Goal: Check status: Check status

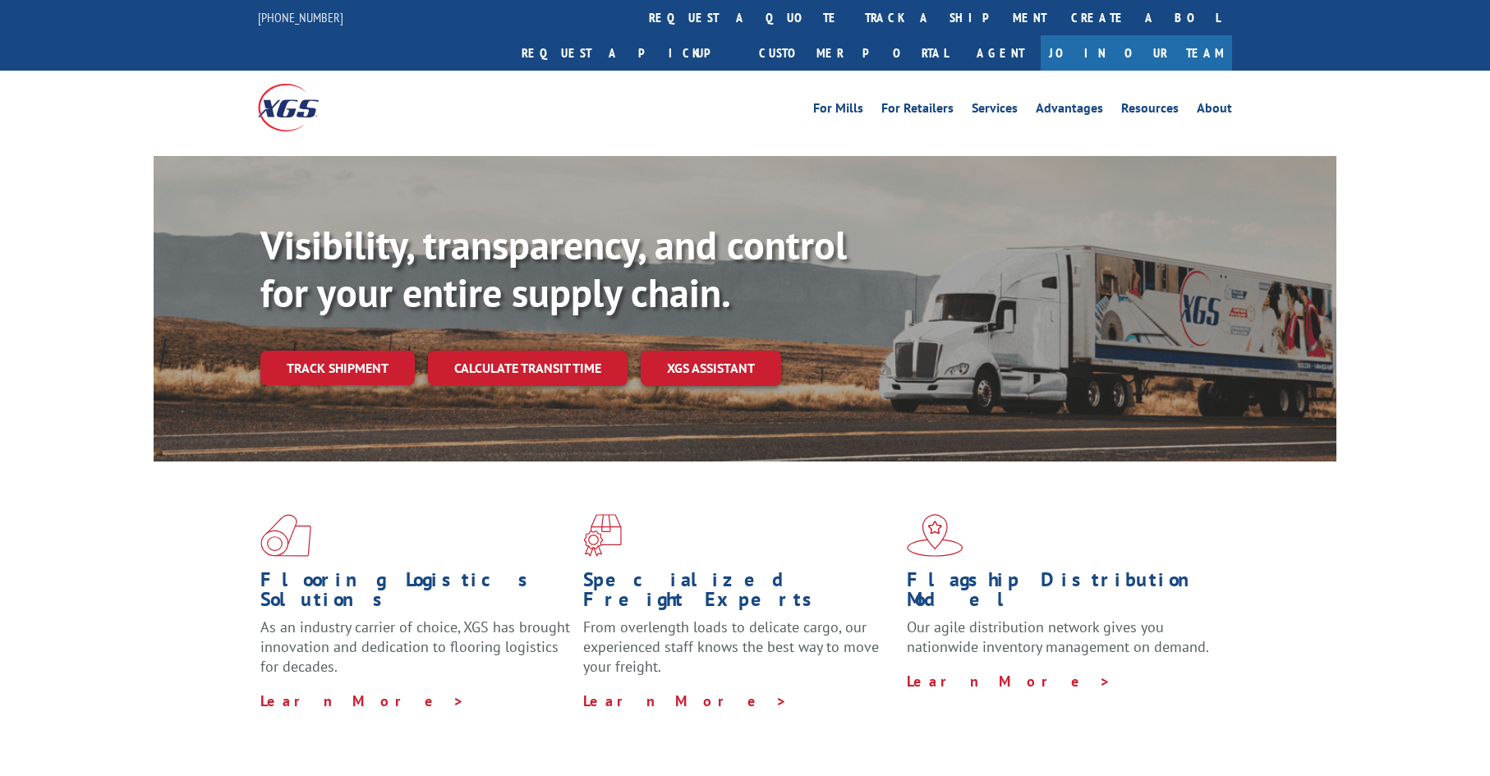
drag, startPoint x: 716, startPoint y: 14, endPoint x: 727, endPoint y: 53, distance: 40.9
click at [853, 15] on link "track a shipment" at bounding box center [956, 17] width 206 height 35
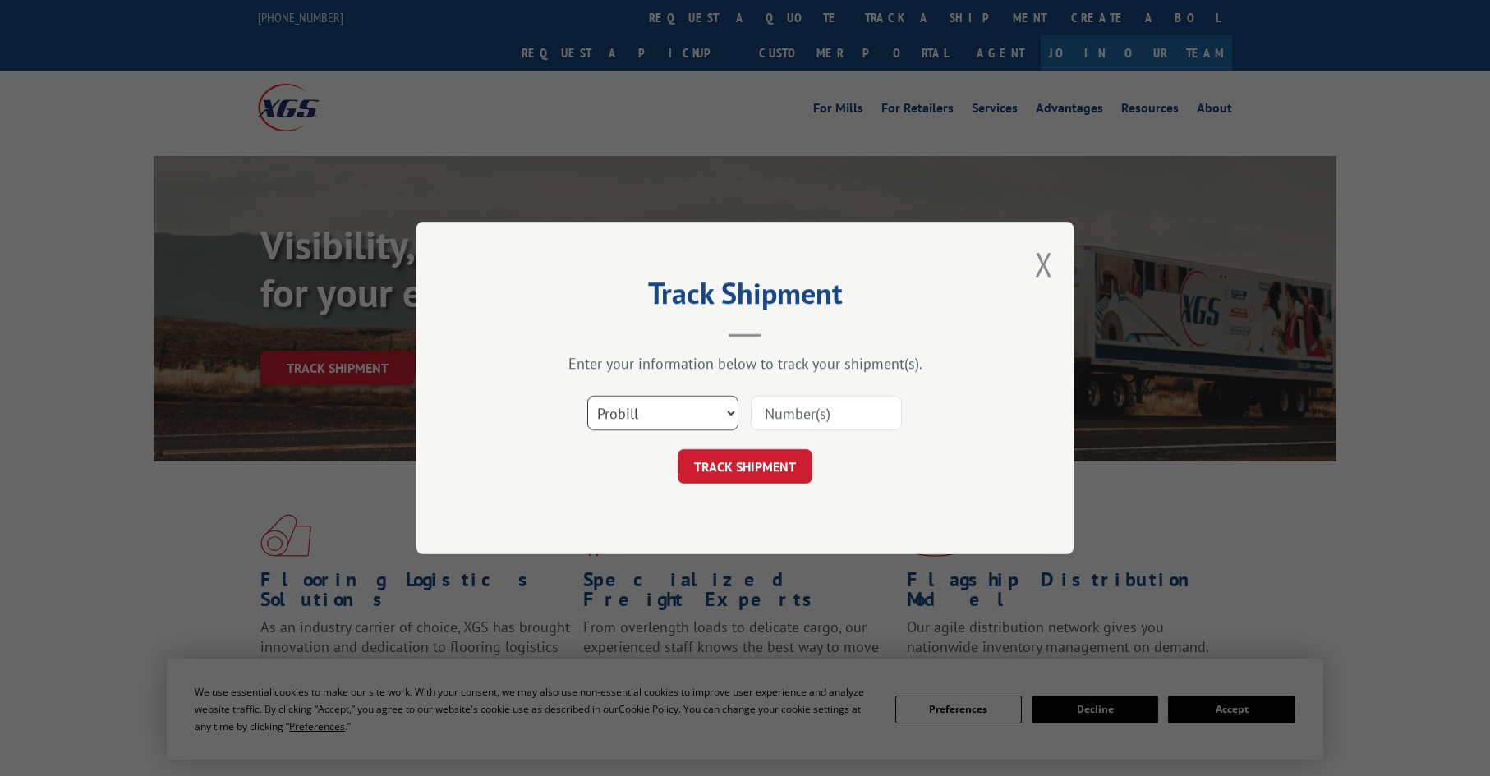
click at [672, 416] on select "Select category... Probill BOL PO" at bounding box center [662, 413] width 151 height 35
select select "po"
click at [587, 396] on select "Select category... Probill BOL PO" at bounding box center [662, 413] width 151 height 35
click at [785, 419] on input at bounding box center [826, 413] width 151 height 35
paste input "08503836"
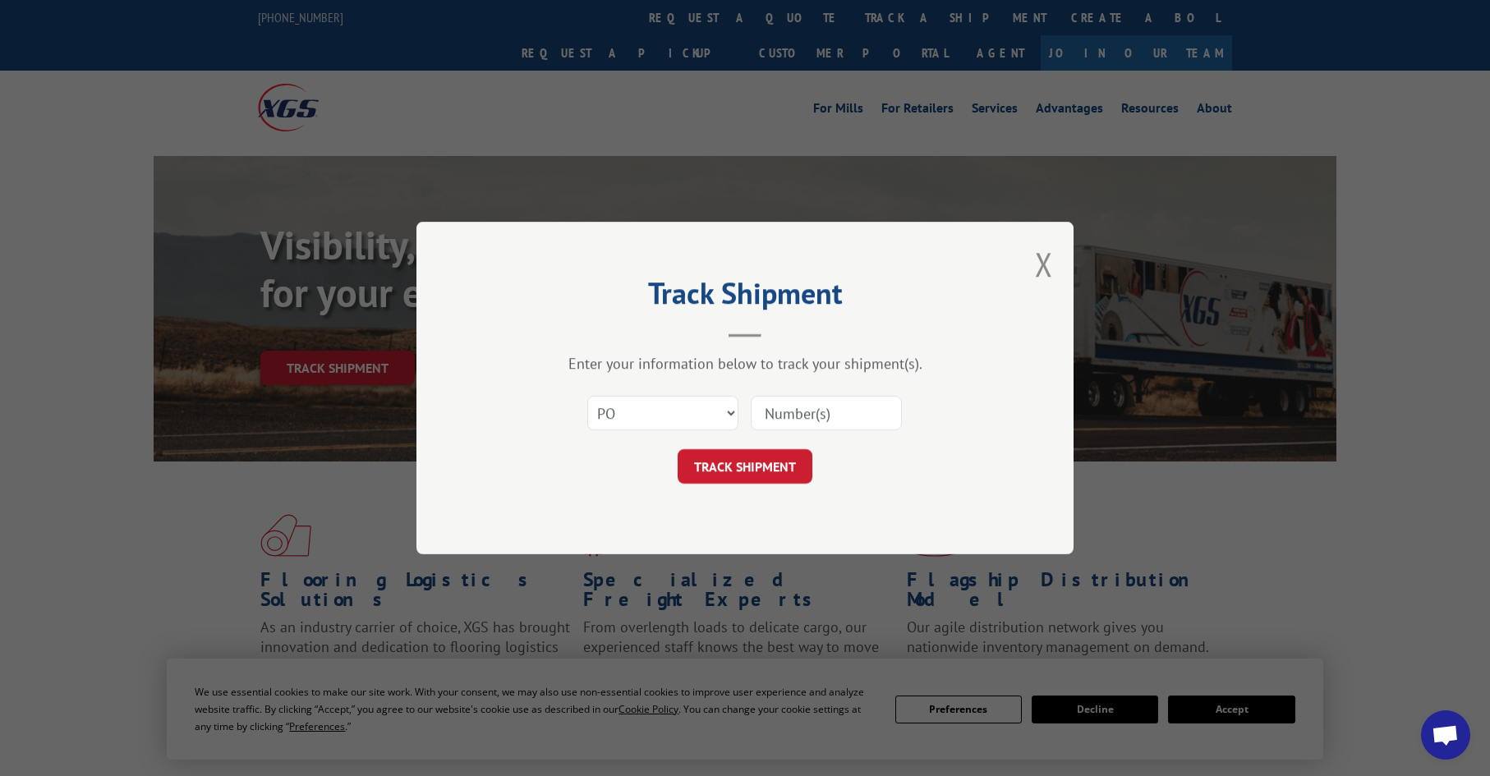
type input "08503836"
click button "TRACK SHIPMENT" at bounding box center [745, 466] width 135 height 35
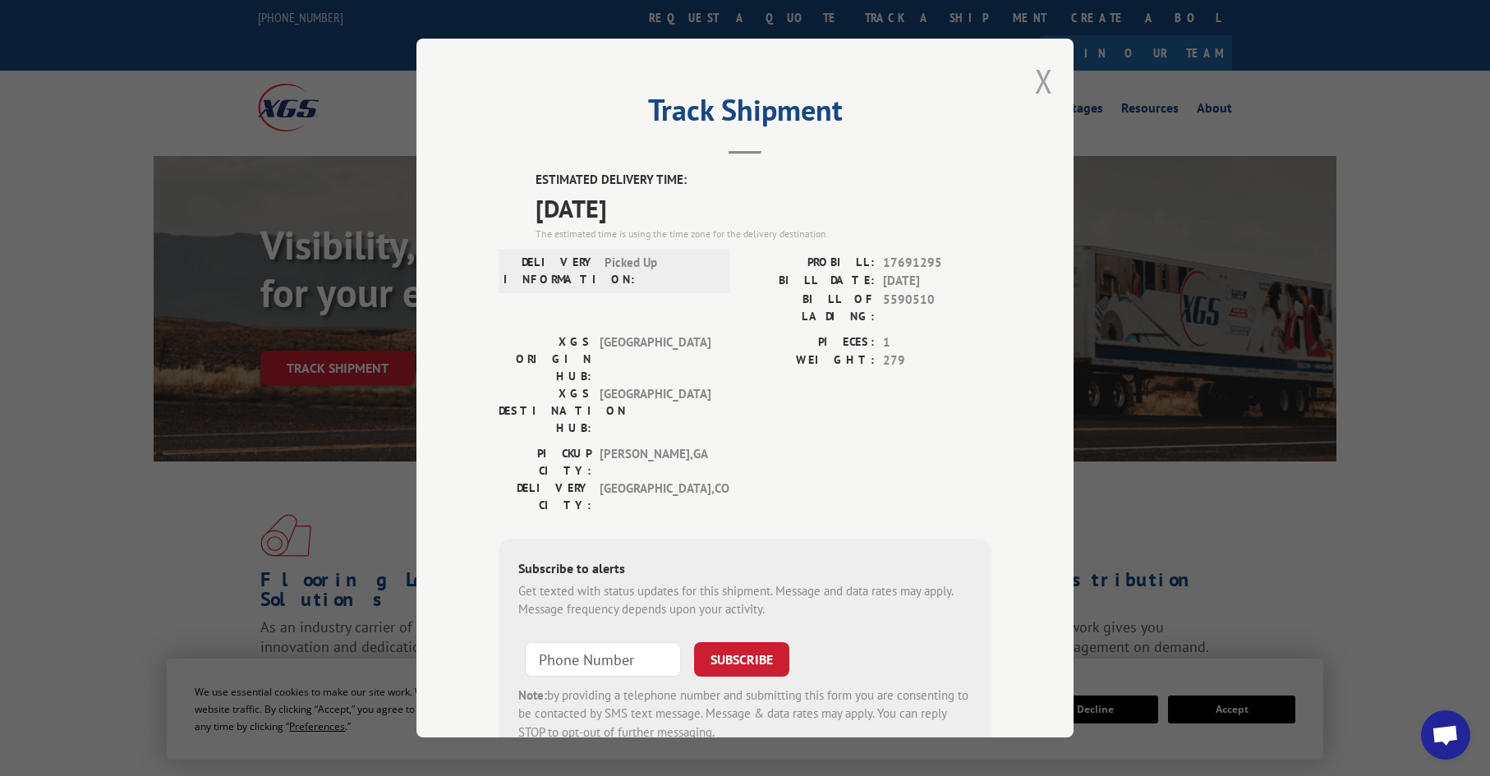
click at [1035, 78] on button "Close modal" at bounding box center [1044, 81] width 18 height 44
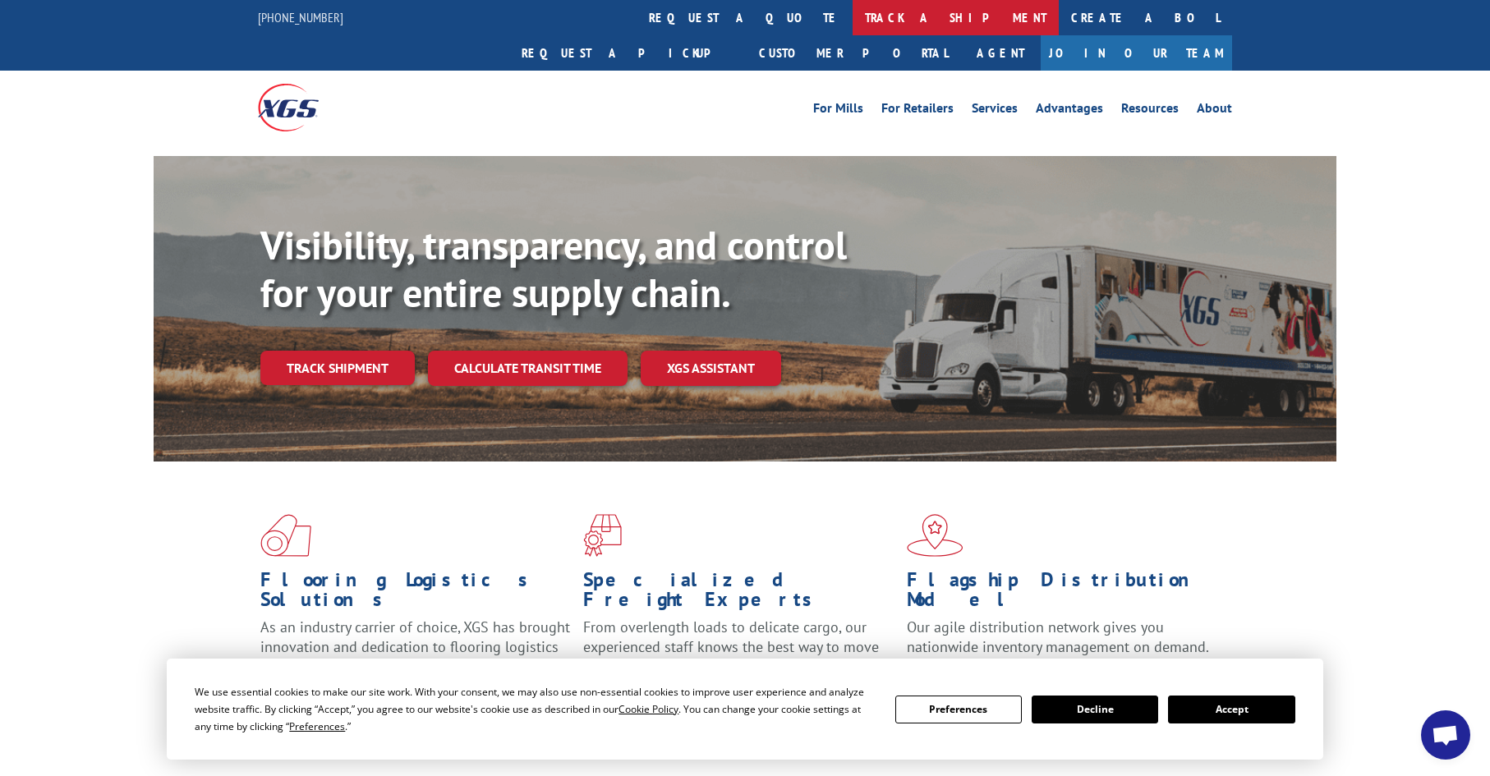
click at [853, 10] on link "track a shipment" at bounding box center [956, 17] width 206 height 35
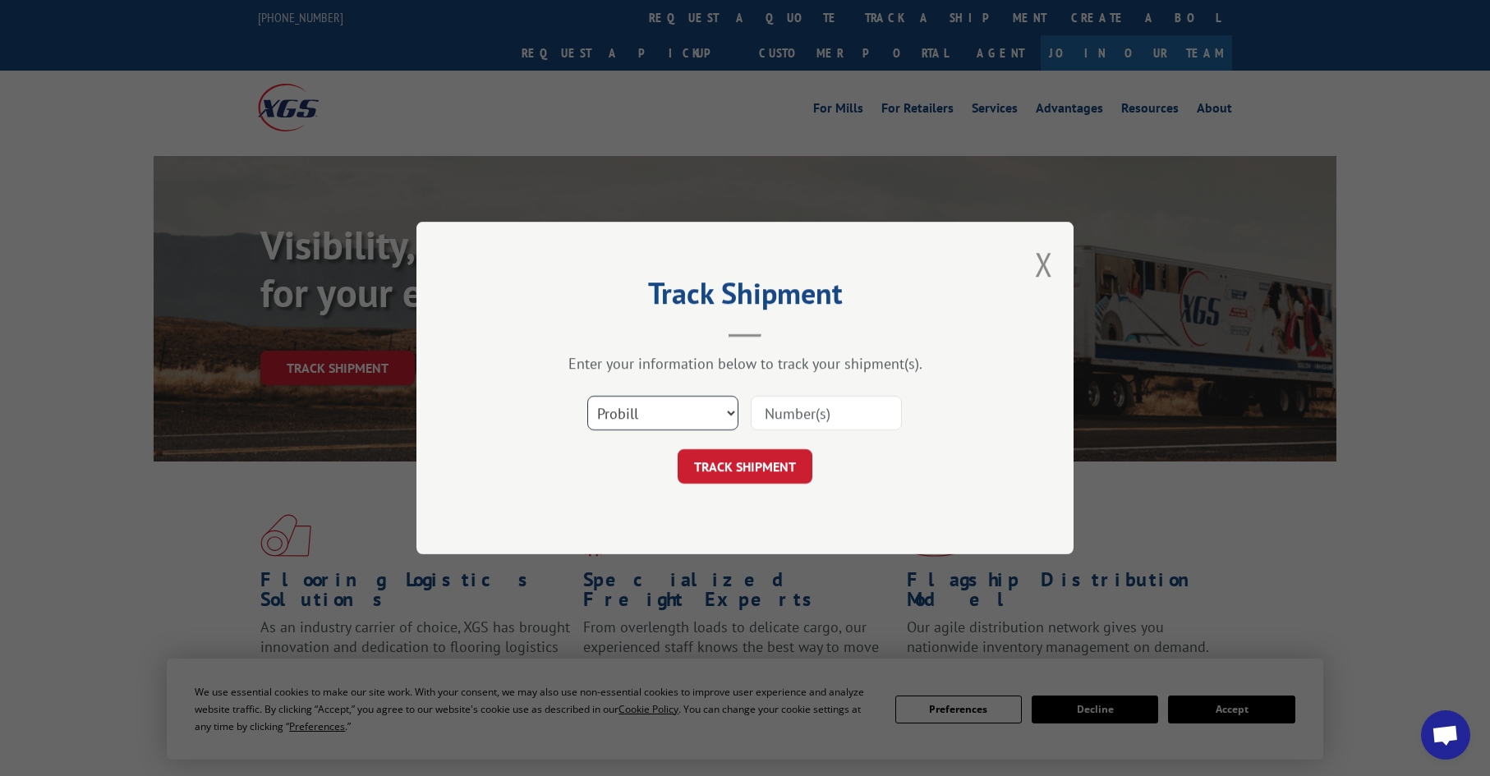
drag, startPoint x: 664, startPoint y: 401, endPoint x: 652, endPoint y: 398, distance: 11.8
click at [658, 402] on select "Select category... Probill BOL PO" at bounding box center [662, 413] width 151 height 35
select select "po"
click at [587, 396] on select "Select category... Probill BOL PO" at bounding box center [662, 413] width 151 height 35
click at [823, 412] on input at bounding box center [826, 413] width 151 height 35
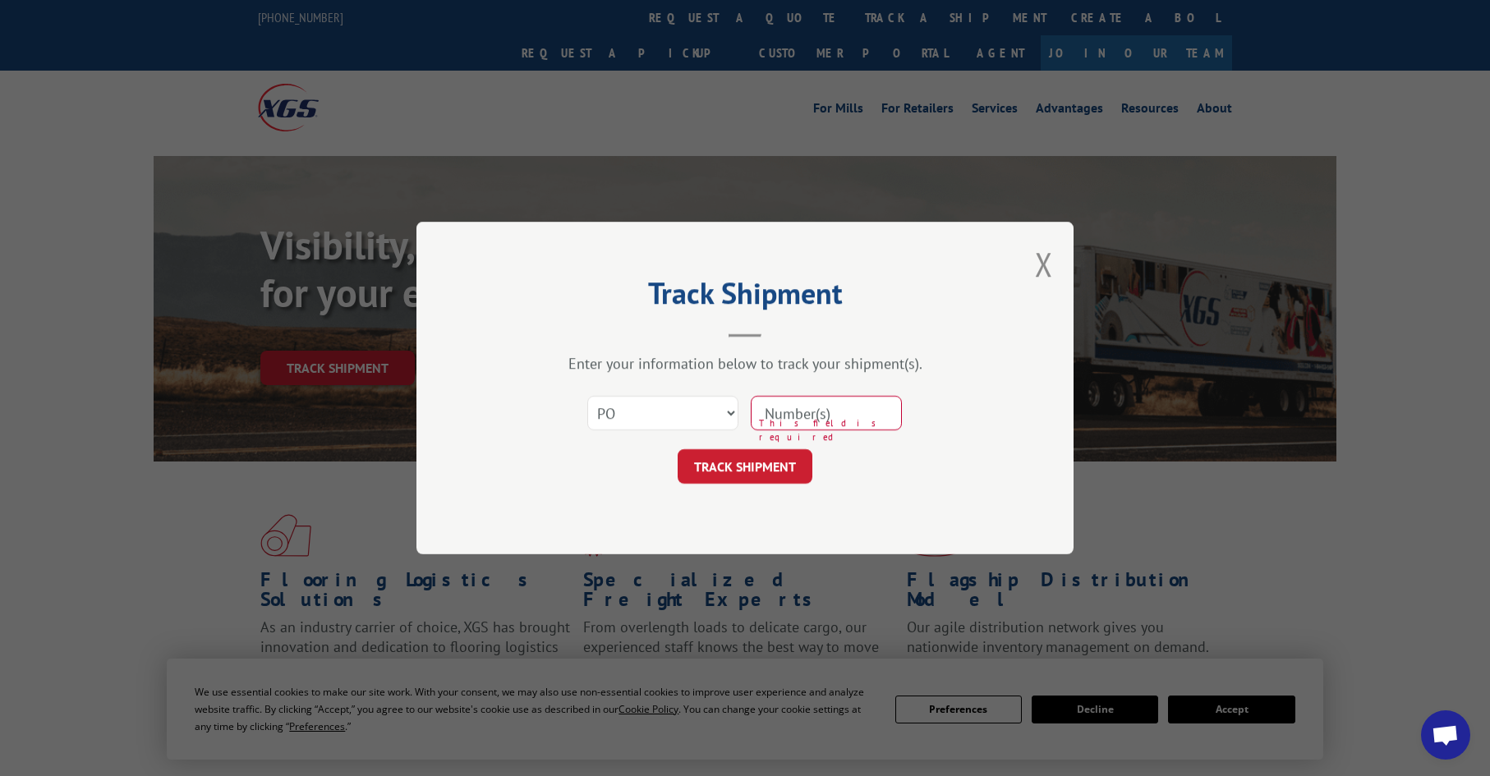
click at [826, 417] on input at bounding box center [826, 413] width 151 height 35
paste input "26531270"
type input "26531270"
click button "TRACK SHIPMENT" at bounding box center [745, 466] width 135 height 35
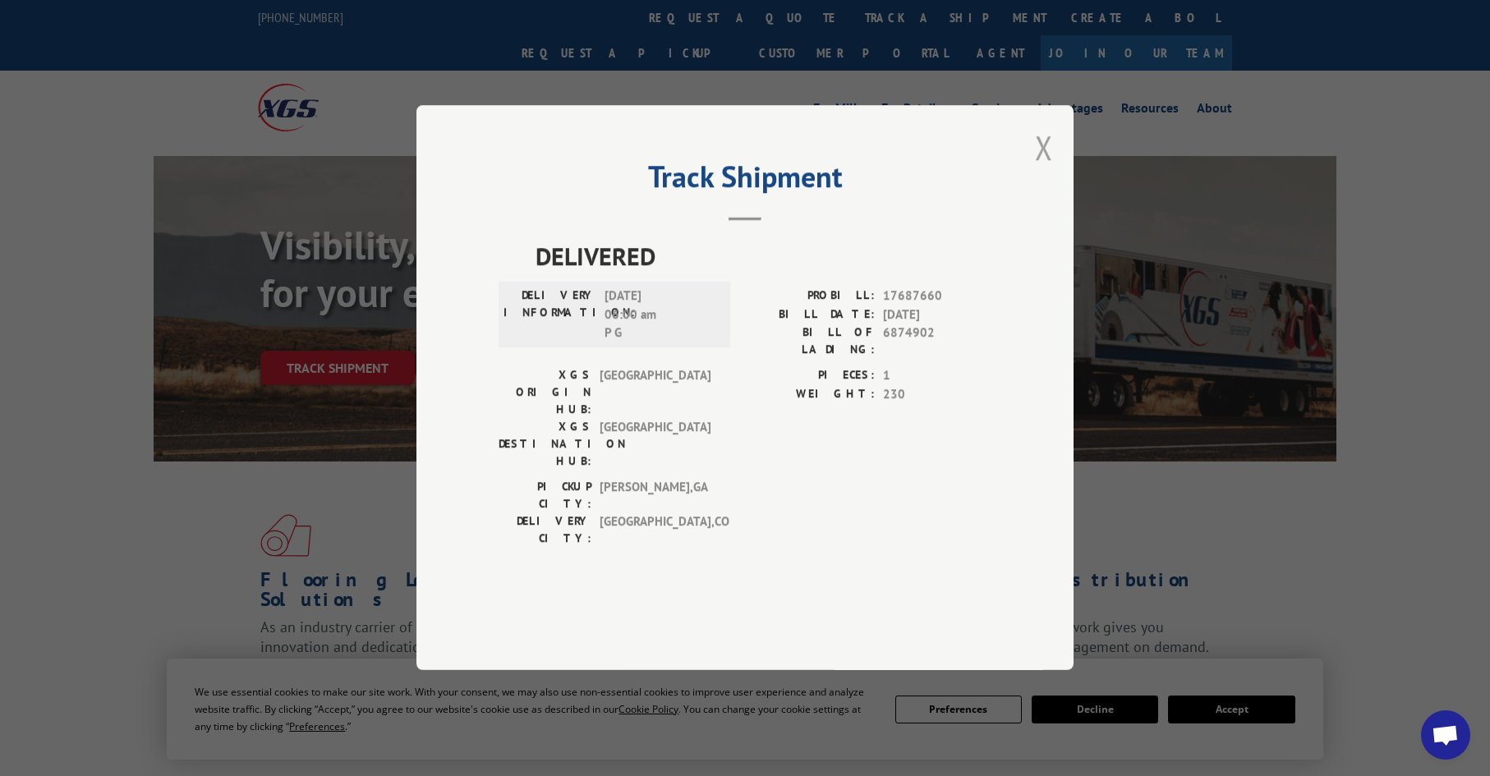
click at [1047, 169] on button "Close modal" at bounding box center [1044, 148] width 18 height 44
